Goal: Check status: Check status

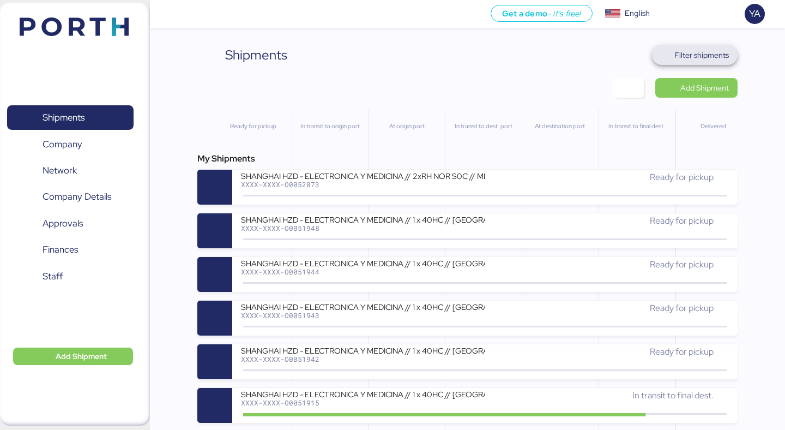
click at [719, 61] on span "Filter shipments" at bounding box center [701, 55] width 55 height 13
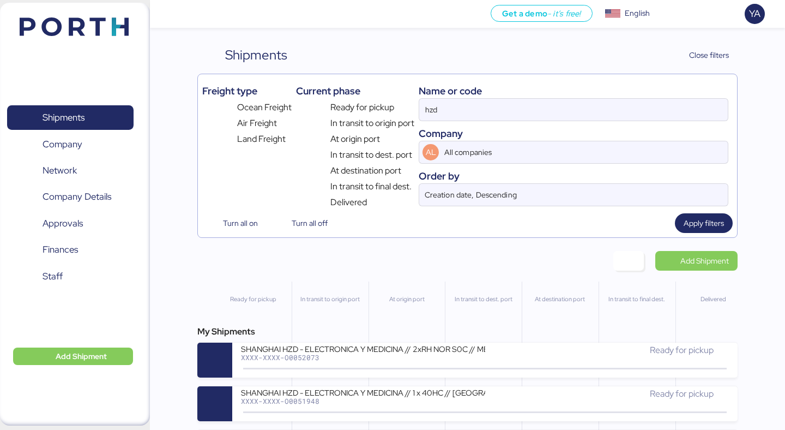
click at [574, 89] on div "Name or code" at bounding box center [574, 90] width 310 height 15
click at [574, 99] on input "hzd" at bounding box center [573, 110] width 309 height 22
paste input "O0052010"
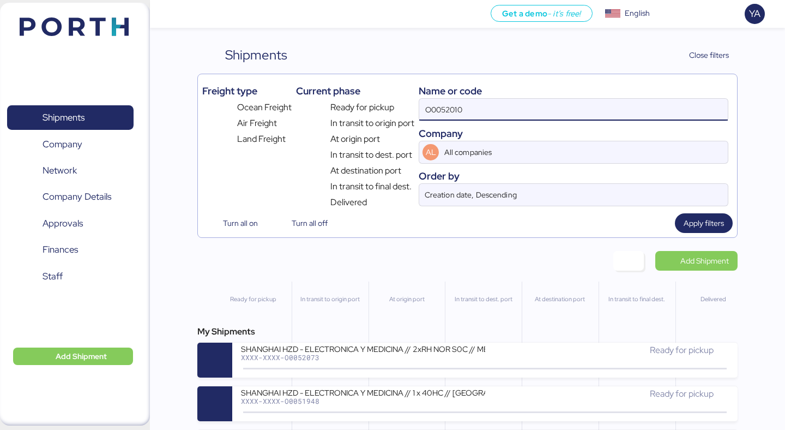
type input "O0052010"
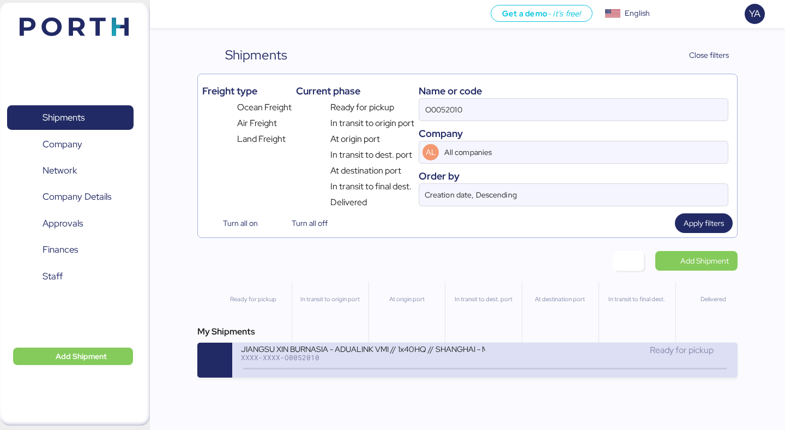
click at [362, 376] on div "JIANGSU XIN BURNASIA - ADUALINK VMI // 1x40HQ // SHANGHAI - MANZANILLO / HBL: B…" at bounding box center [484, 359] width 505 height 35
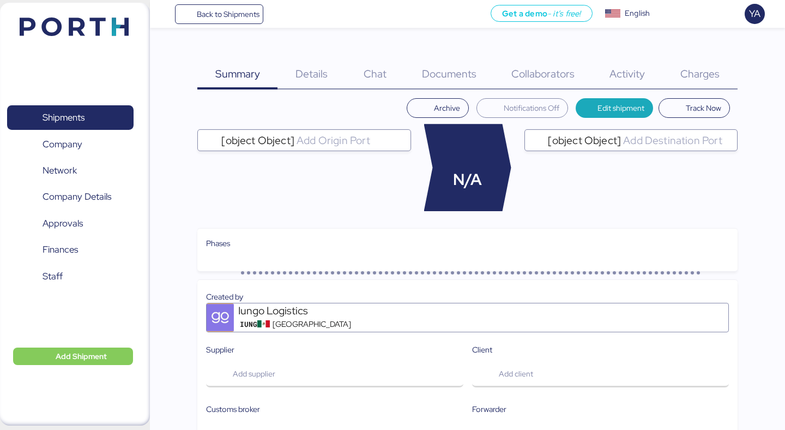
click at [702, 68] on span "Charges" at bounding box center [699, 74] width 39 height 14
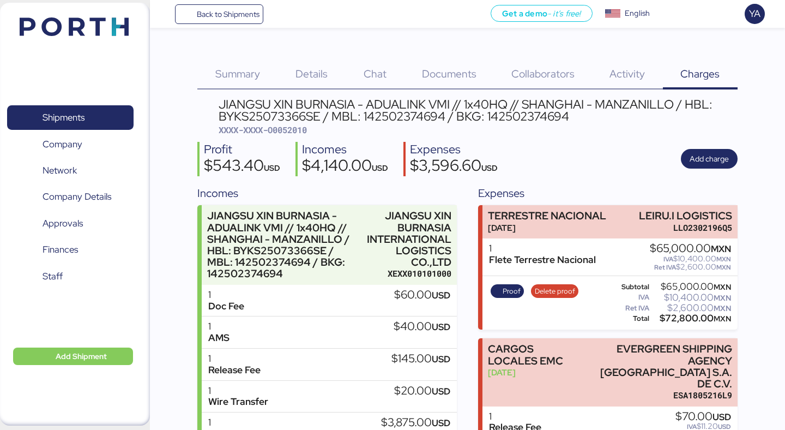
scroll to position [79, 0]
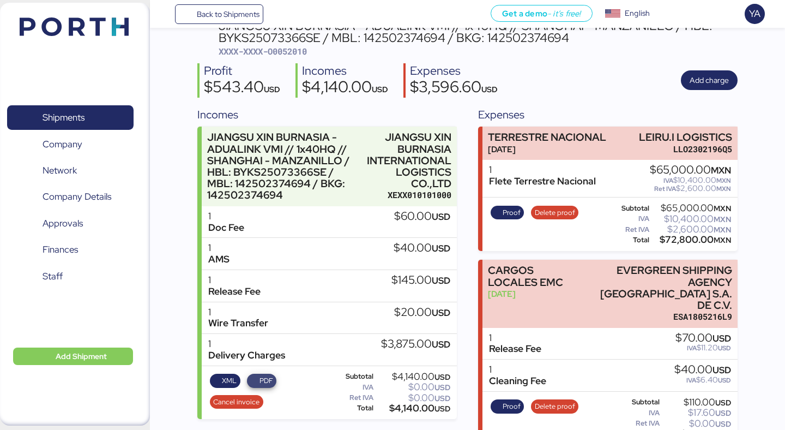
click at [269, 377] on span "PDF" at bounding box center [266, 381] width 14 height 12
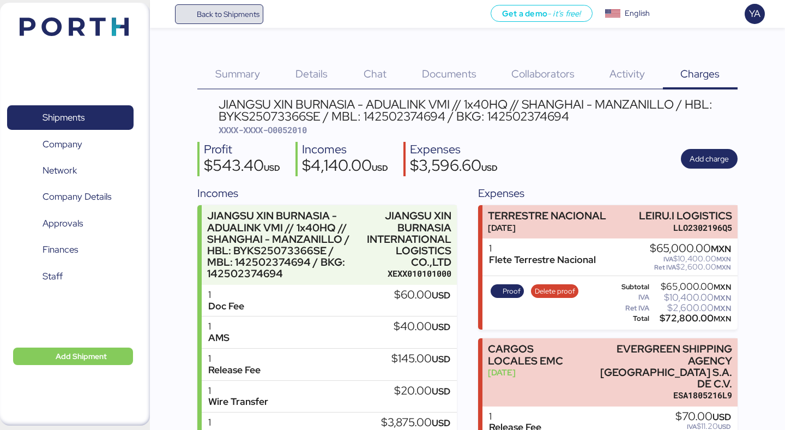
click at [239, 10] on span "Back to Shipments" at bounding box center [228, 14] width 63 height 13
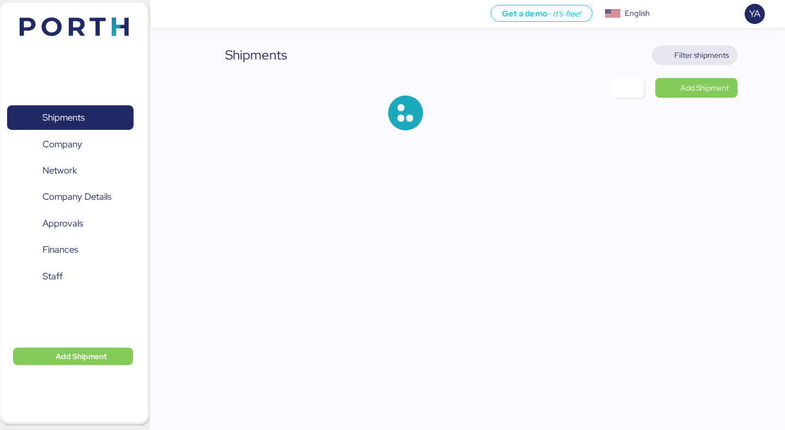
click at [703, 51] on span "Filter shipments" at bounding box center [701, 55] width 55 height 13
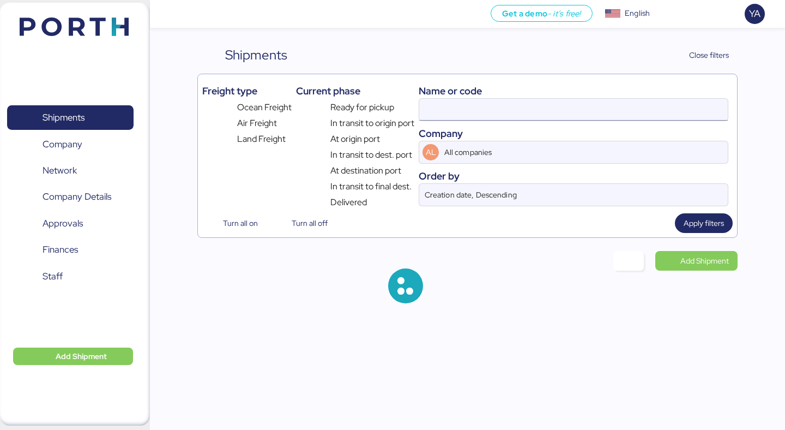
click at [517, 111] on input at bounding box center [573, 110] width 309 height 22
paste input "O0052010"
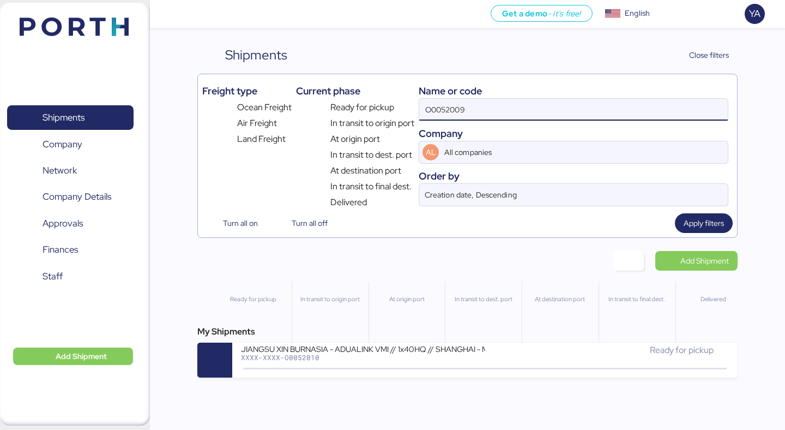
type input "O0052009"
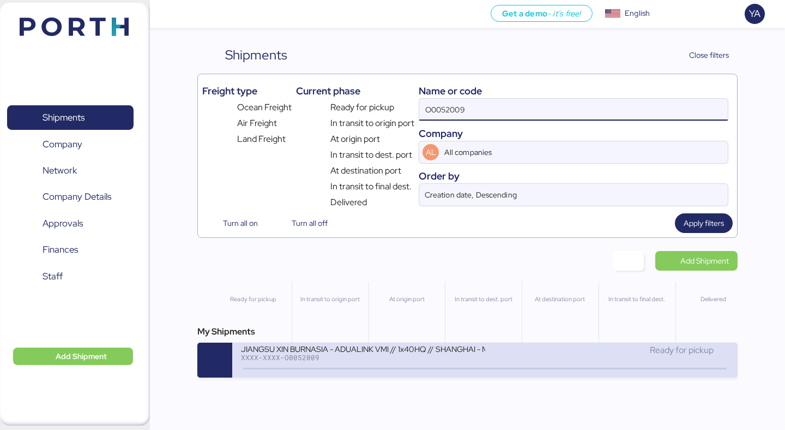
click at [292, 367] on div "JIANGSU XIN BURNASIA - ADUALINK VMI // 1x40HQ // SHANGHAI - MANZANILLO / HBL: B…" at bounding box center [363, 354] width 244 height 23
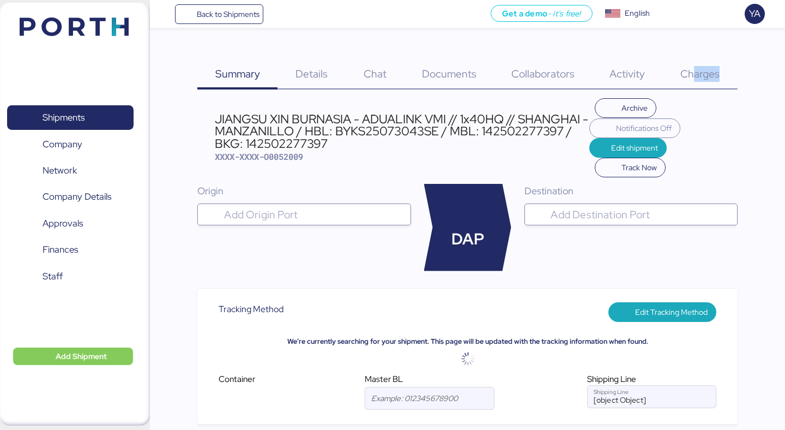
click at [693, 82] on div "Charges 0" at bounding box center [700, 67] width 75 height 44
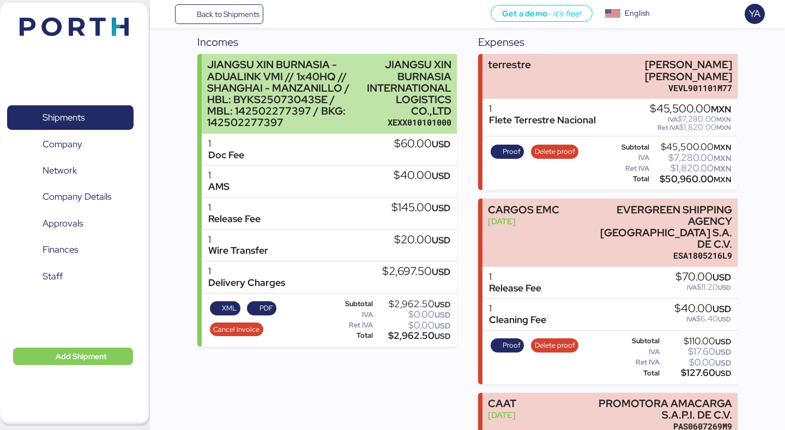
scroll to position [229, 0]
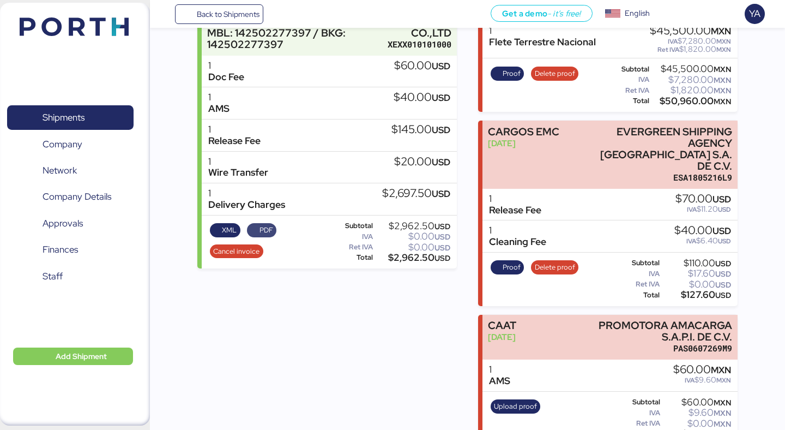
click at [267, 233] on span "PDF" at bounding box center [266, 230] width 14 height 12
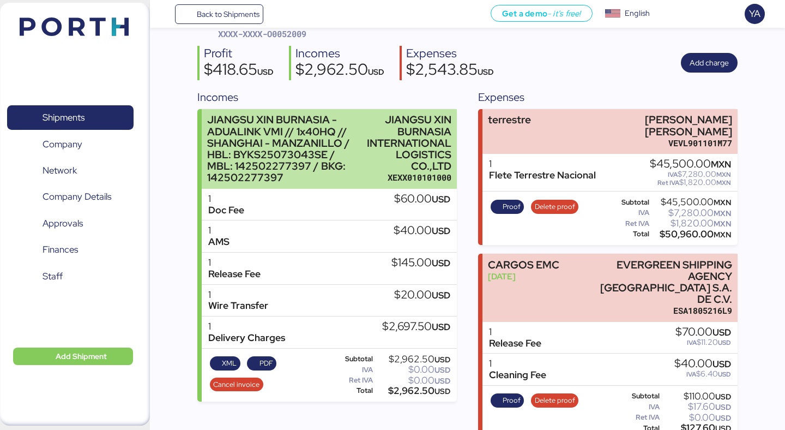
scroll to position [0, 0]
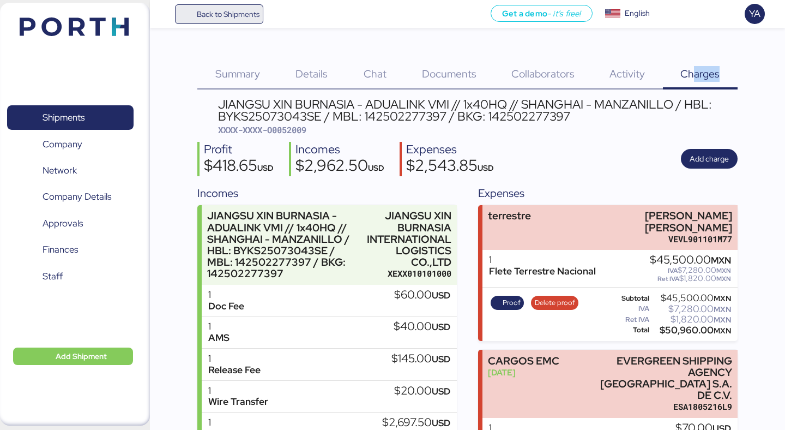
click at [243, 14] on span "Back to Shipments" at bounding box center [228, 14] width 63 height 13
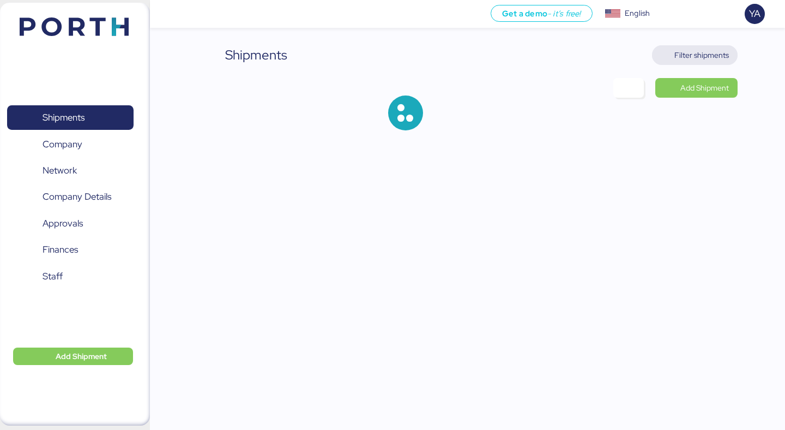
click at [708, 57] on span "Filter shipments" at bounding box center [701, 55] width 55 height 13
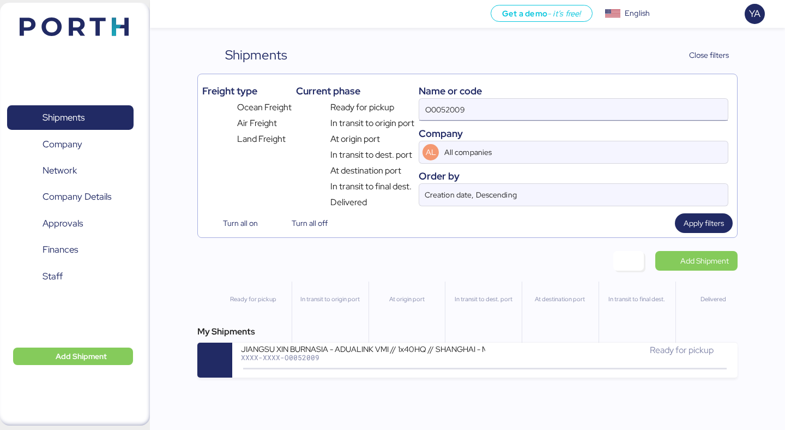
click at [524, 109] on input "O0052009" at bounding box center [573, 110] width 309 height 22
type input "O0052008"
click at [365, 379] on div "Get a demo - it’s free! Get a demo English Inglés English YA Shipments 0 Compan…" at bounding box center [392, 215] width 785 height 430
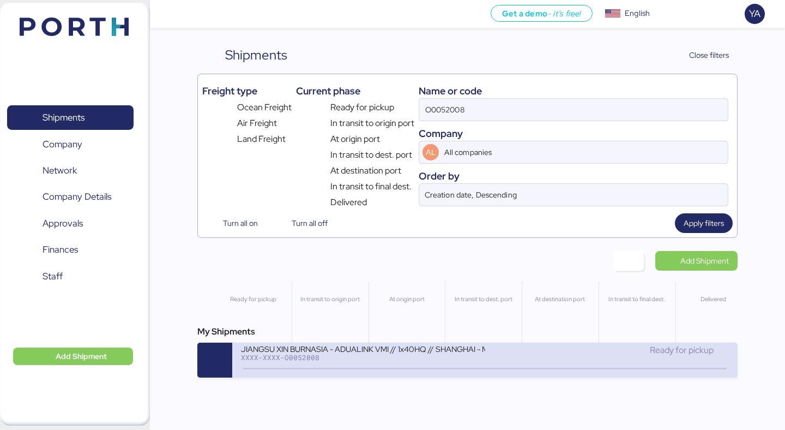
click at [368, 367] on div "JIANGSU XIN BURNASIA - ADUALINK VMI // 1x40HQ // SHANGHAI - MANZANILLO / HBL: B…" at bounding box center [363, 354] width 244 height 23
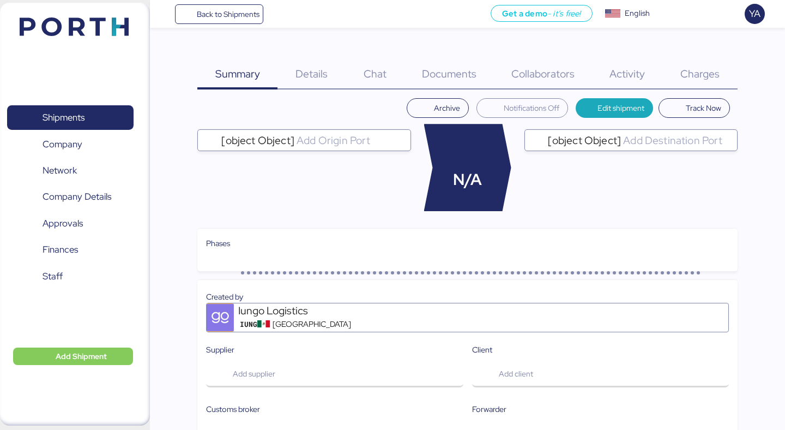
click at [679, 50] on div "Charges 0" at bounding box center [700, 67] width 75 height 44
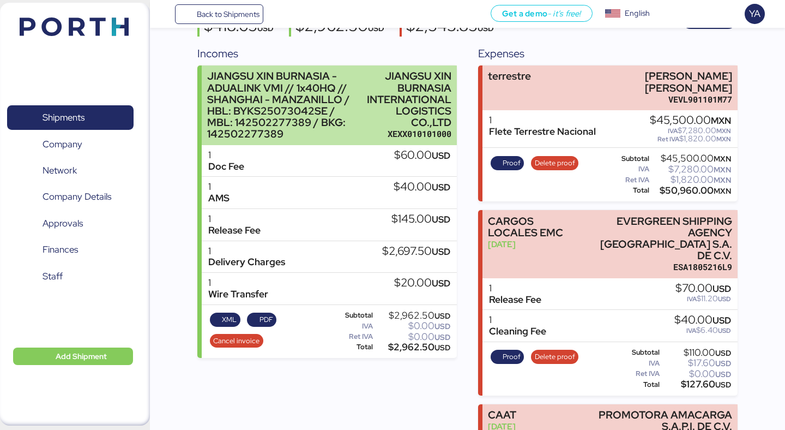
scroll to position [229, 0]
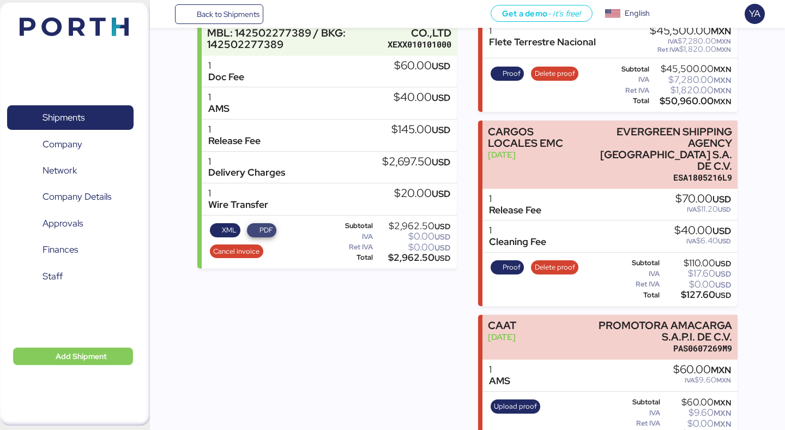
click at [266, 228] on span "PDF" at bounding box center [266, 230] width 14 height 12
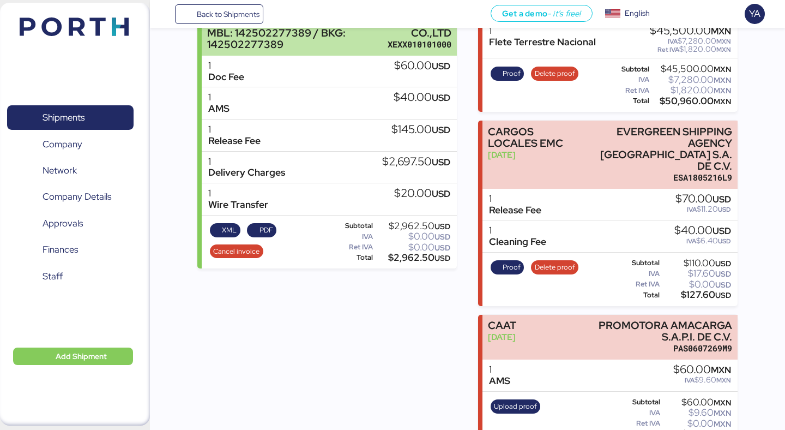
scroll to position [0, 0]
